Goal: Navigation & Orientation: Find specific page/section

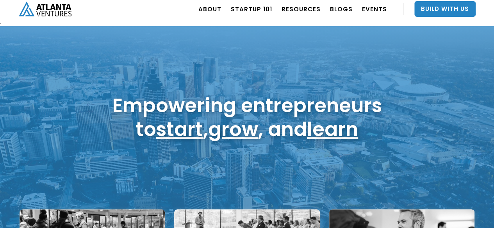
click at [398, 56] on div "Empowering entrepreneurs to start , grow , and learn" at bounding box center [247, 143] width 494 height 234
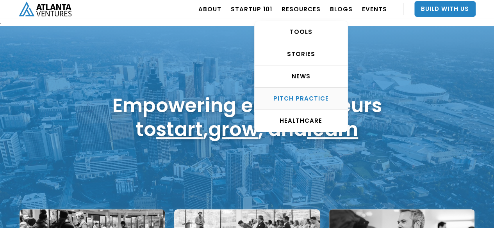
click at [307, 103] on link "Pitch Practice" at bounding box center [300, 99] width 93 height 22
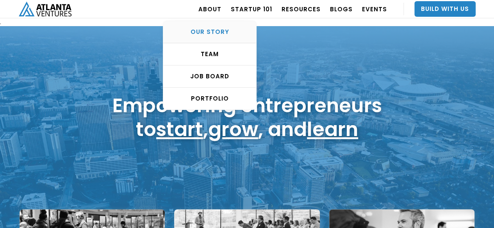
click at [221, 36] on link "OUR STORY" at bounding box center [209, 32] width 93 height 22
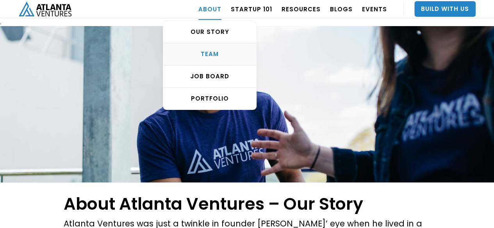
click at [212, 51] on div "TEAM" at bounding box center [209, 54] width 93 height 8
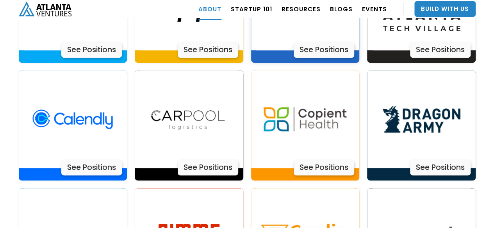
scroll to position [1699, 0]
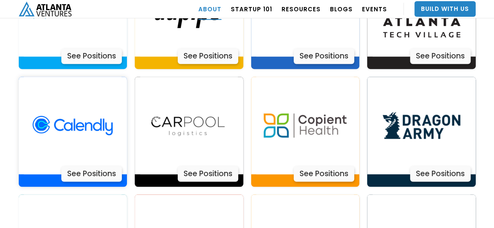
click at [85, 166] on div "See Positions" at bounding box center [91, 174] width 60 height 16
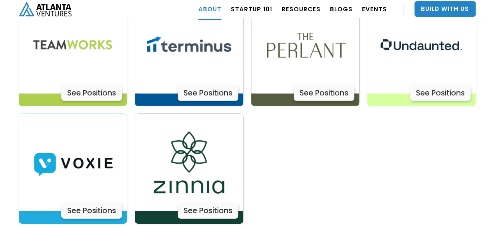
scroll to position [2616, 0]
